Goal: Find specific page/section: Find specific page/section

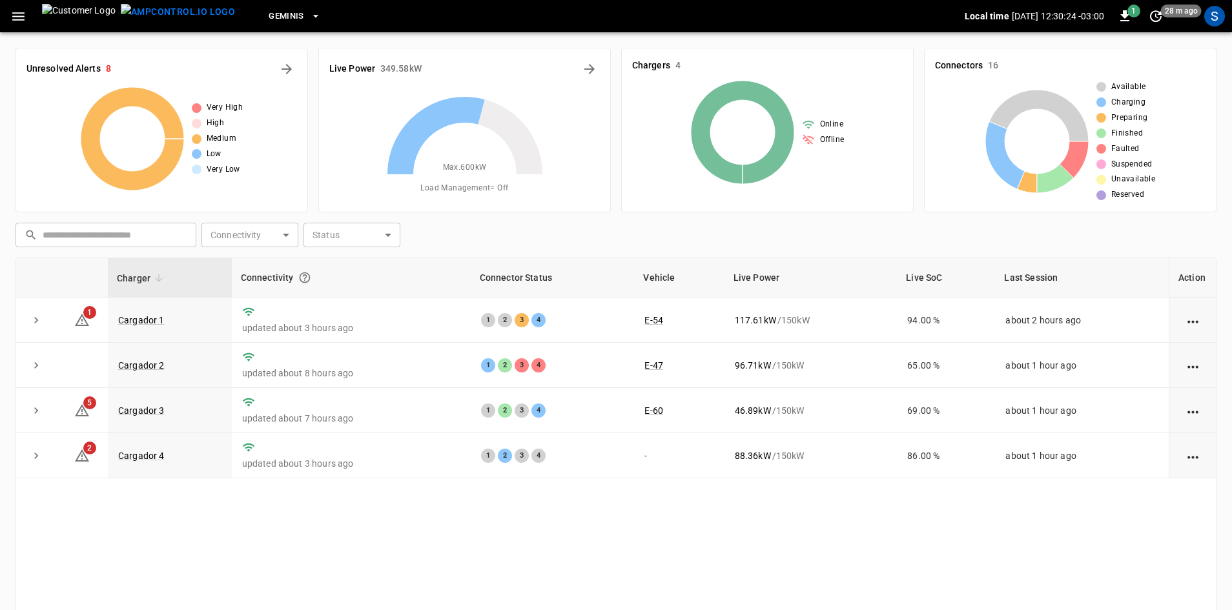
click at [21, 11] on icon "button" at bounding box center [18, 16] width 16 height 16
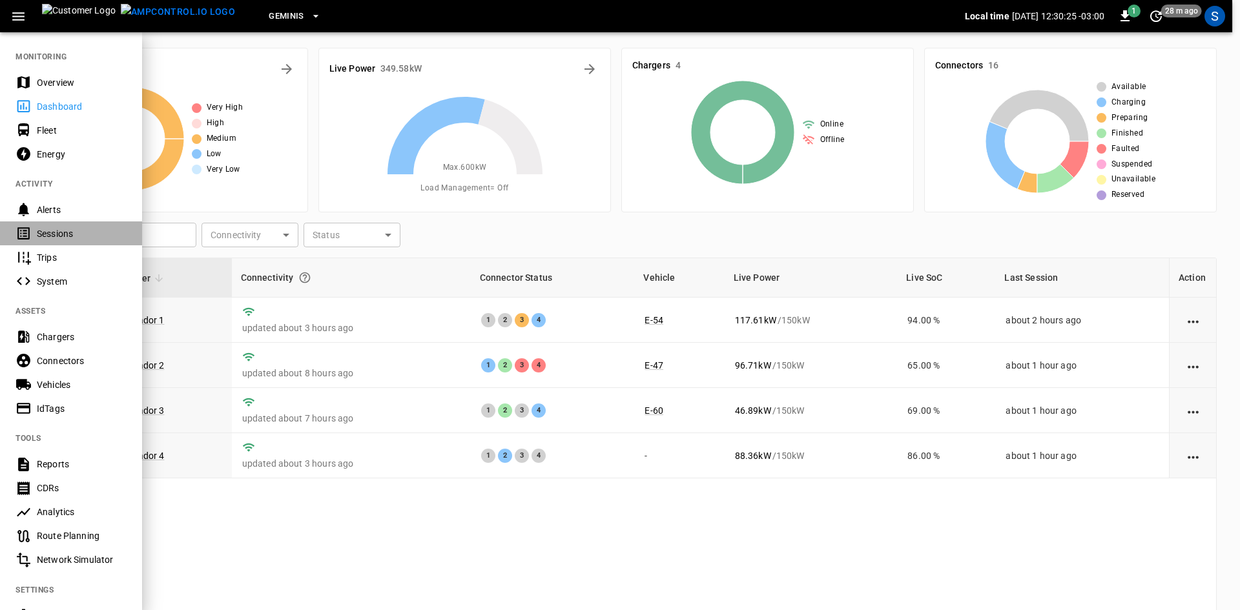
click at [67, 234] on div "Sessions" at bounding box center [82, 233] width 90 height 13
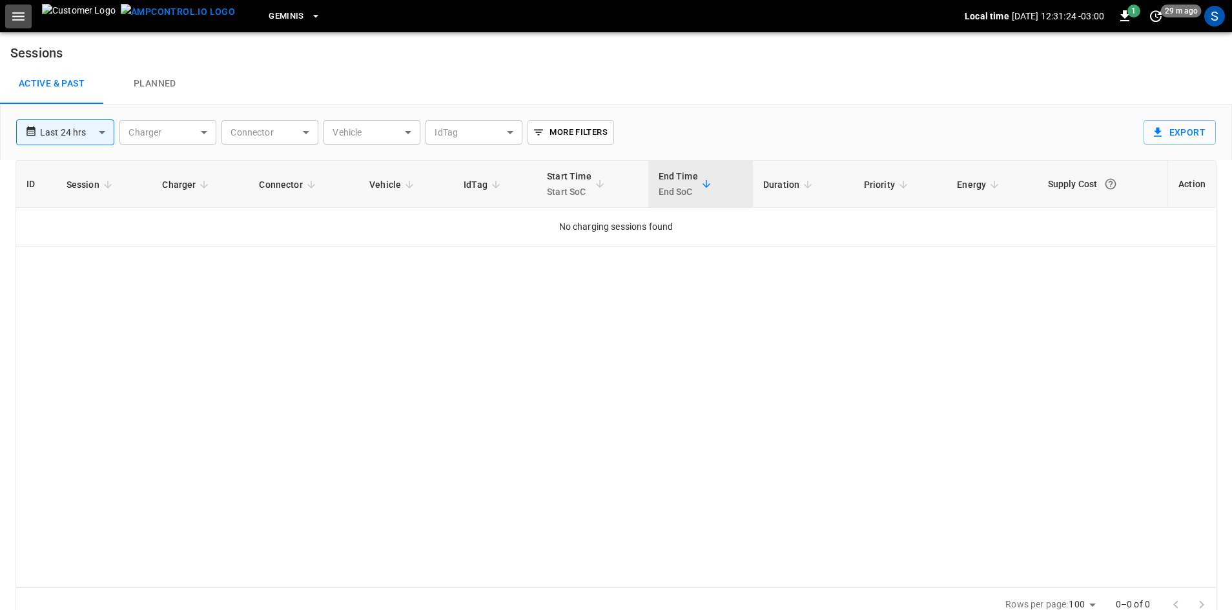
click at [17, 16] on icon "button" at bounding box center [18, 16] width 12 height 8
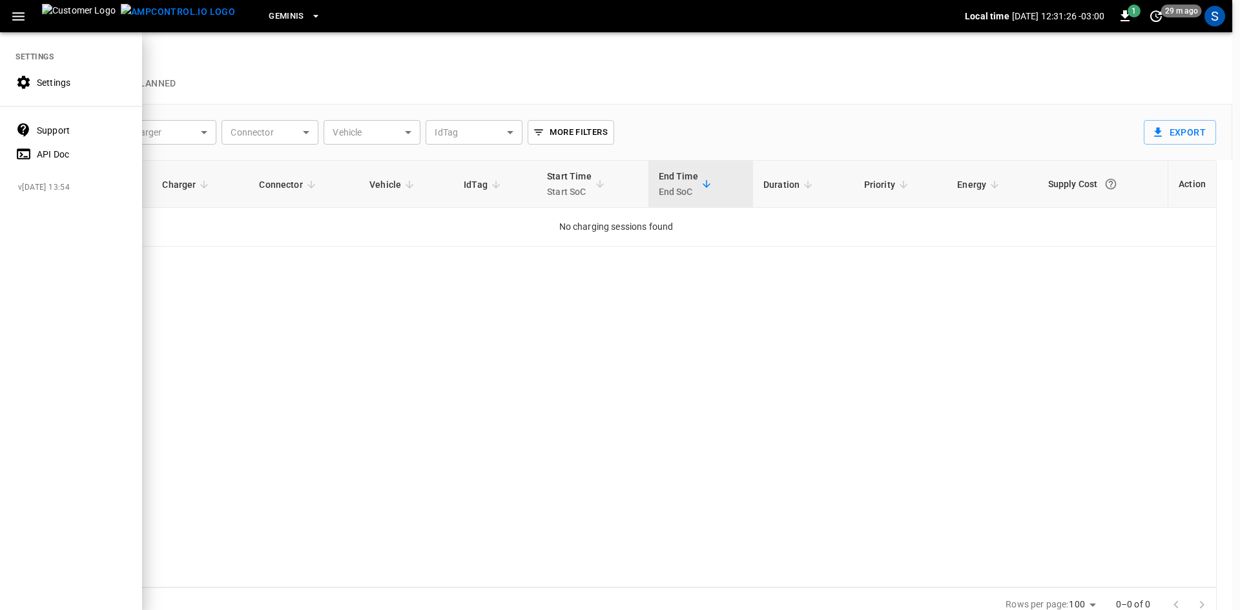
click at [395, 356] on div at bounding box center [620, 305] width 1240 height 610
